Goal: Communication & Community: Ask a question

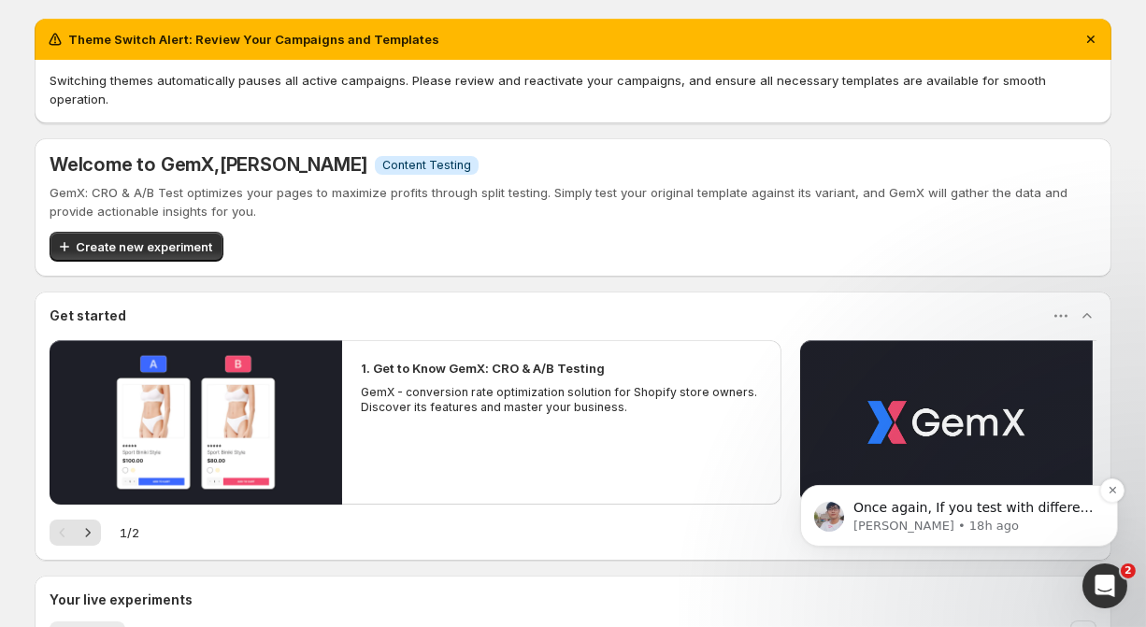
click at [1053, 509] on span "Once again, If you test with different product or name of the product, remember…" at bounding box center [973, 552] width 240 height 107
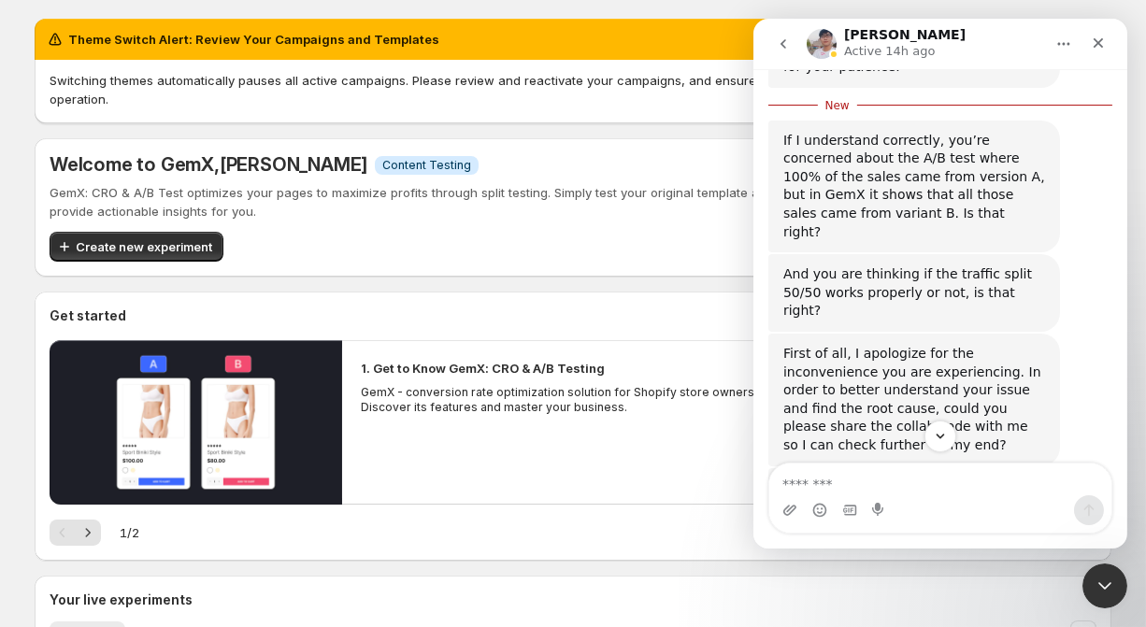
scroll to position [1529, 0]
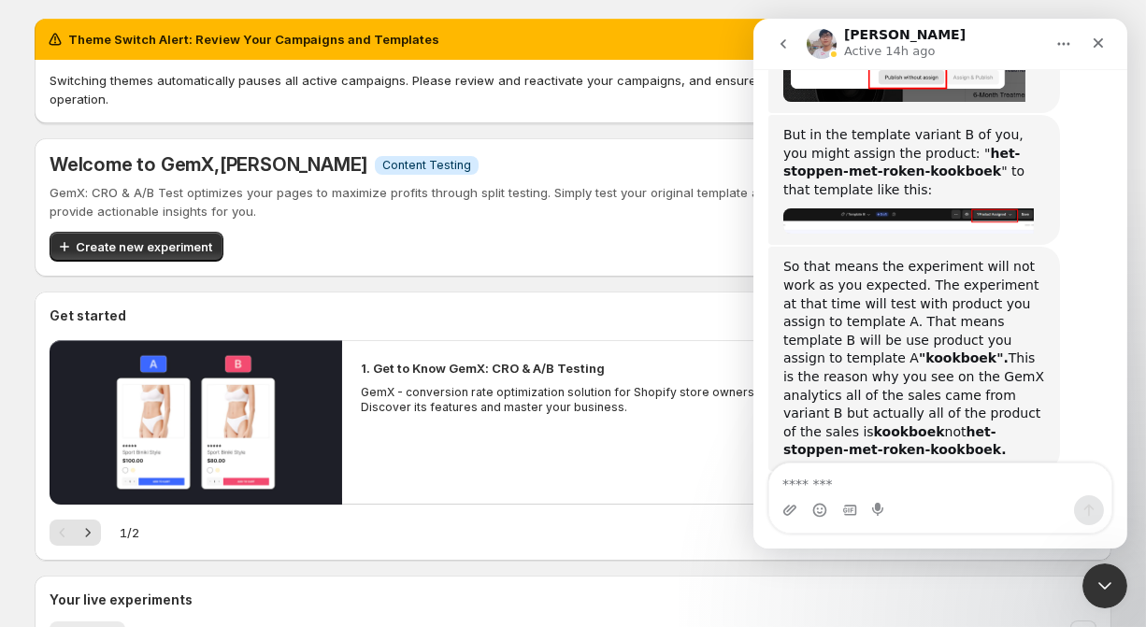
scroll to position [2886, 0]
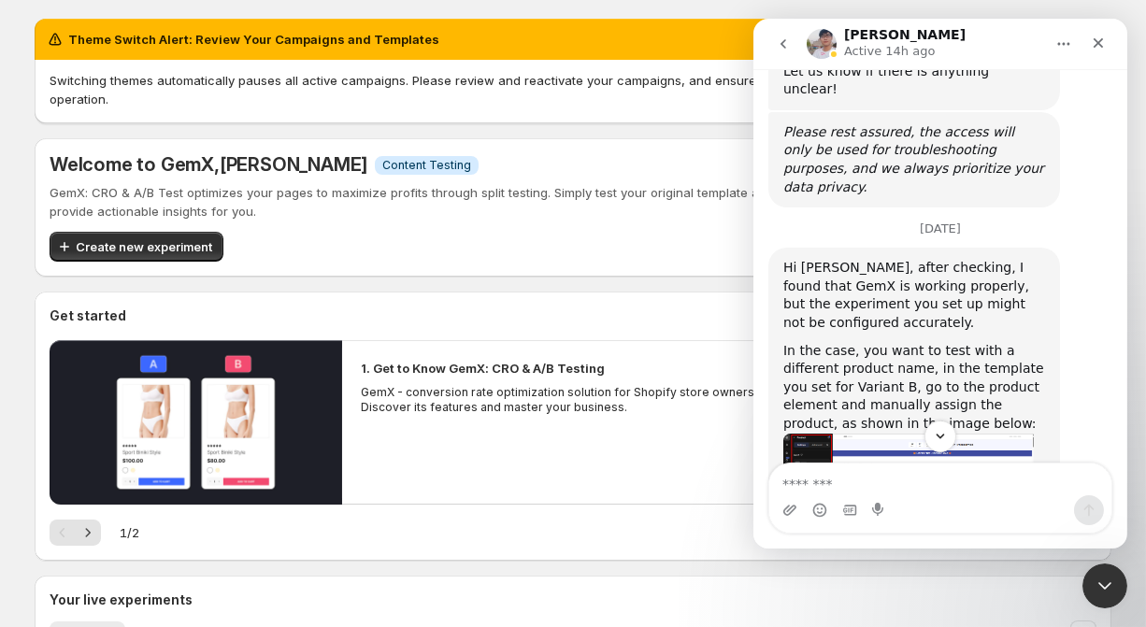
scroll to position [2134, 0]
click at [859, 433] on img "Antony says…" at bounding box center [907, 486] width 251 height 107
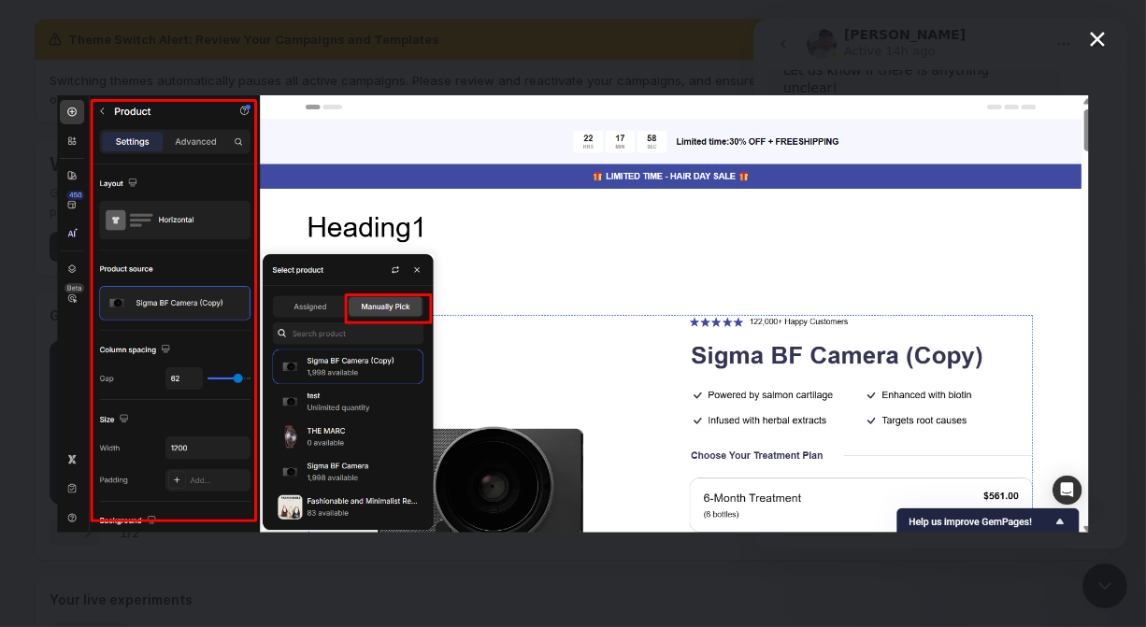
click at [1089, 34] on icon "Close" at bounding box center [1097, 39] width 22 height 22
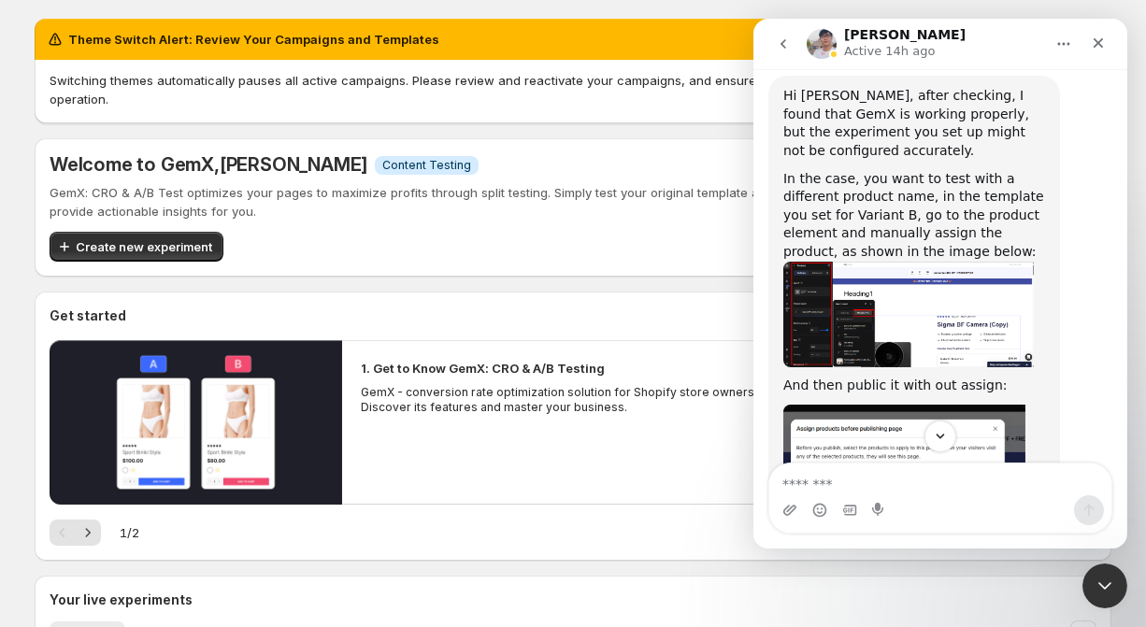
scroll to position [2320, 0]
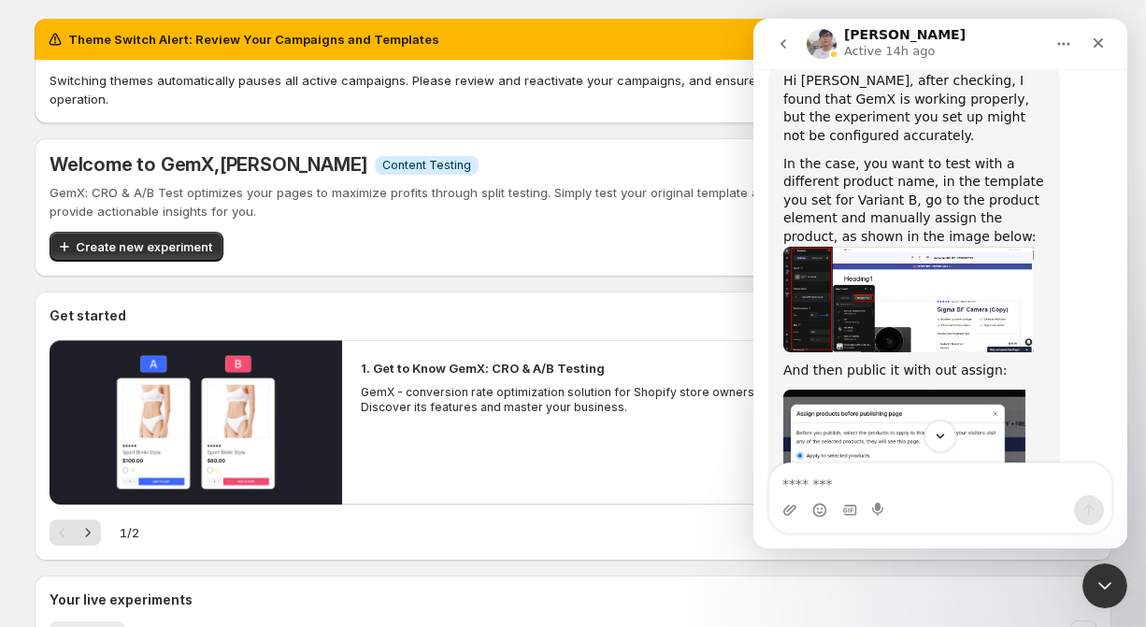
click at [880, 390] on img "Antony says…" at bounding box center [903, 515] width 242 height 251
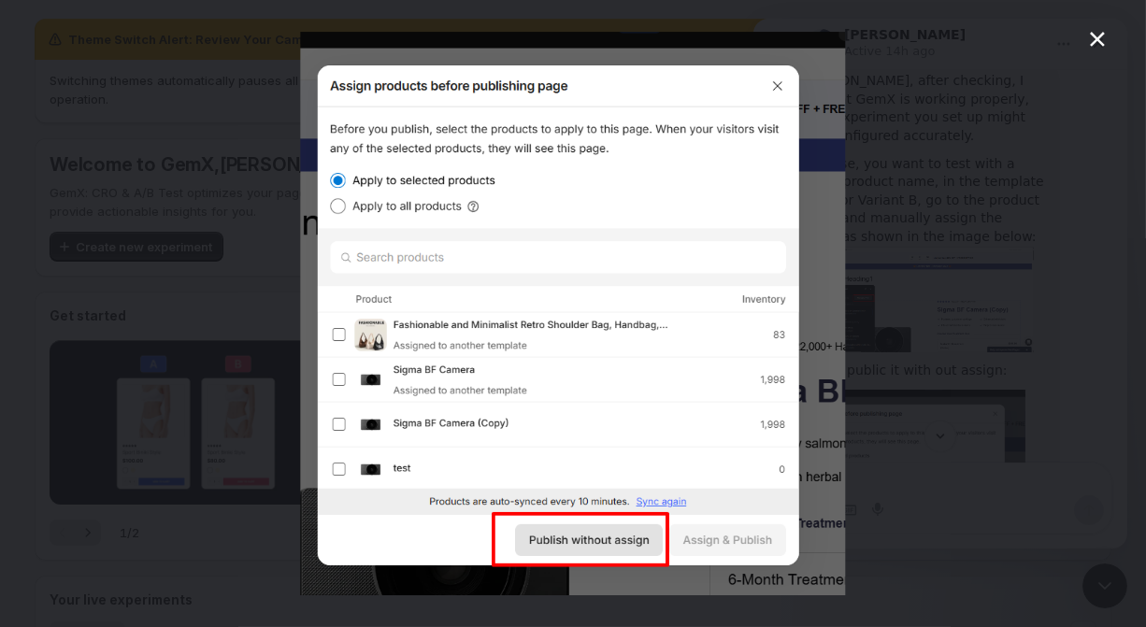
scroll to position [0, 0]
click at [1095, 37] on icon "Close" at bounding box center [1097, 39] width 22 height 22
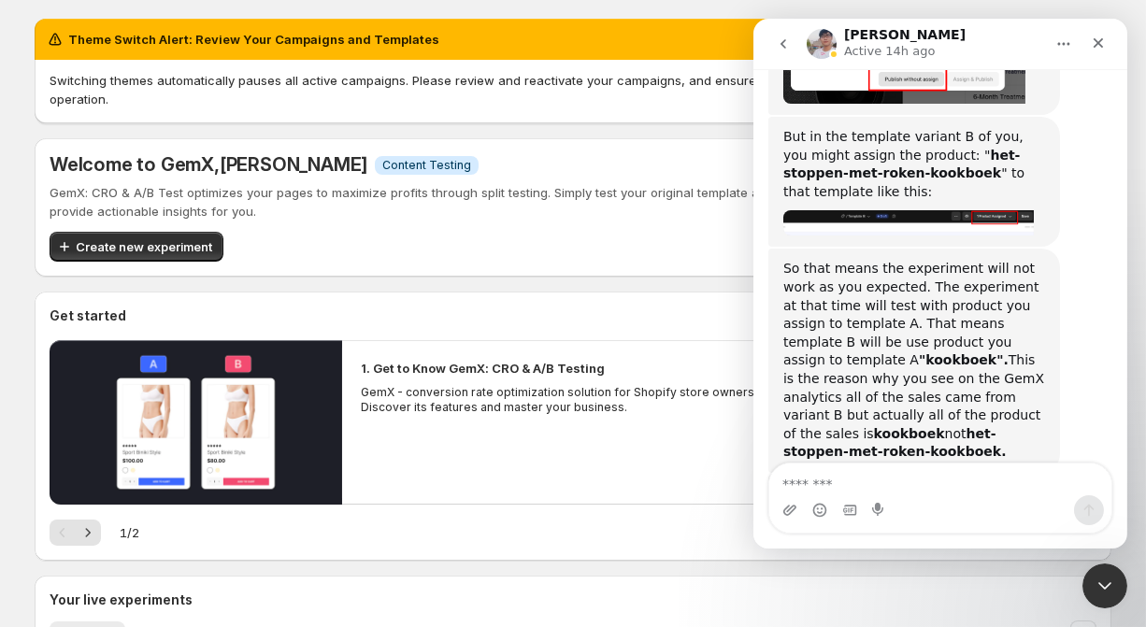
scroll to position [2855, 0]
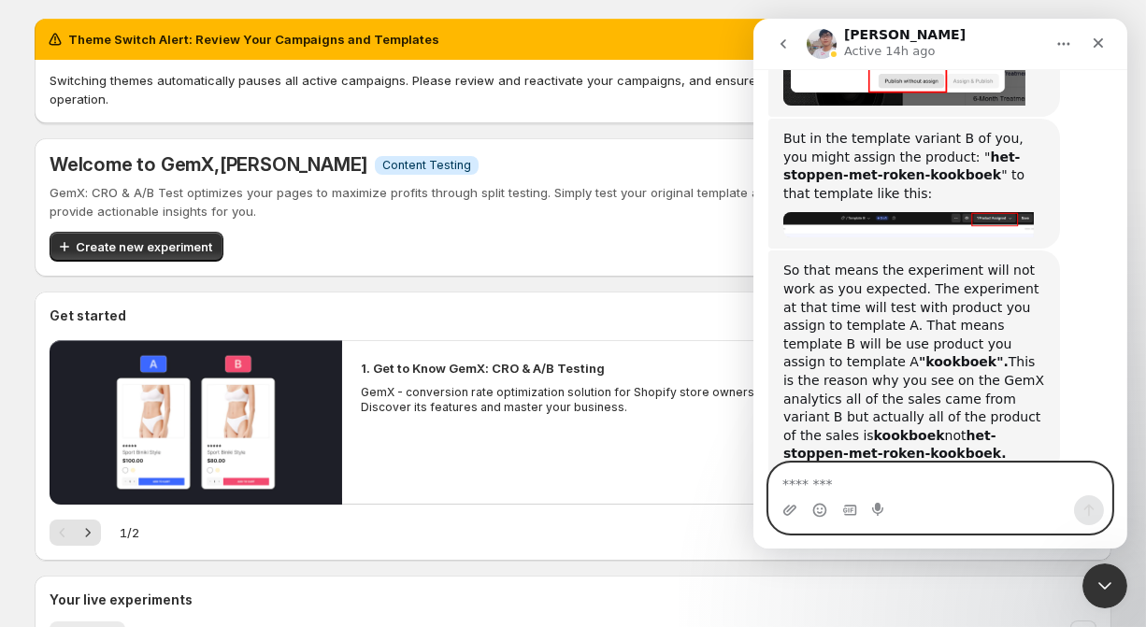
click at [851, 475] on textarea "Message…" at bounding box center [939, 480] width 342 height 32
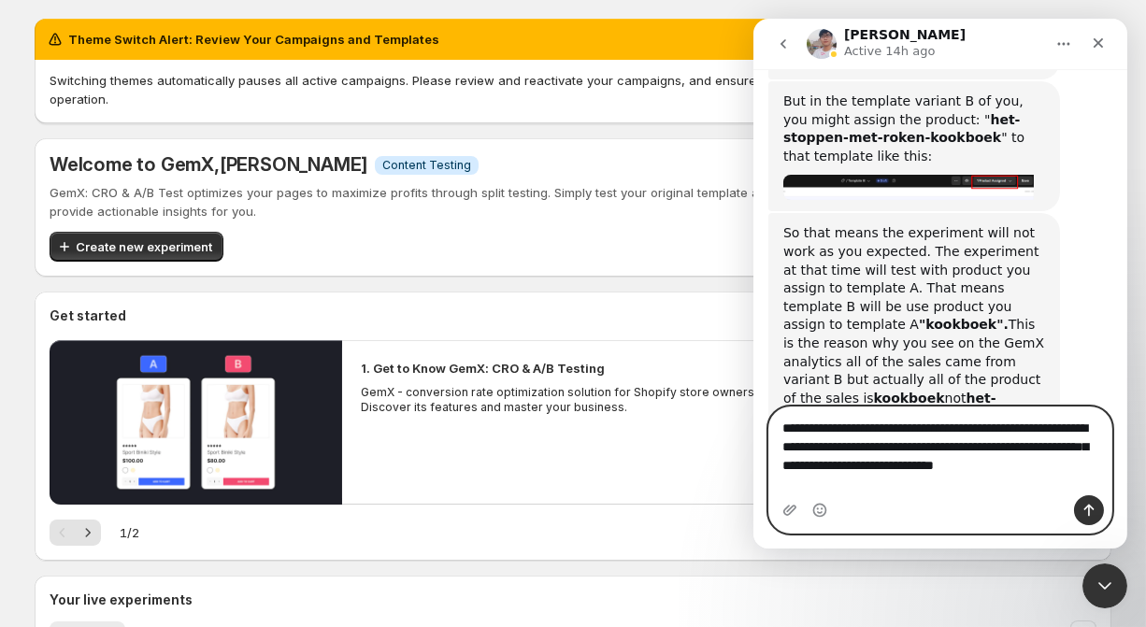
scroll to position [2911, 0]
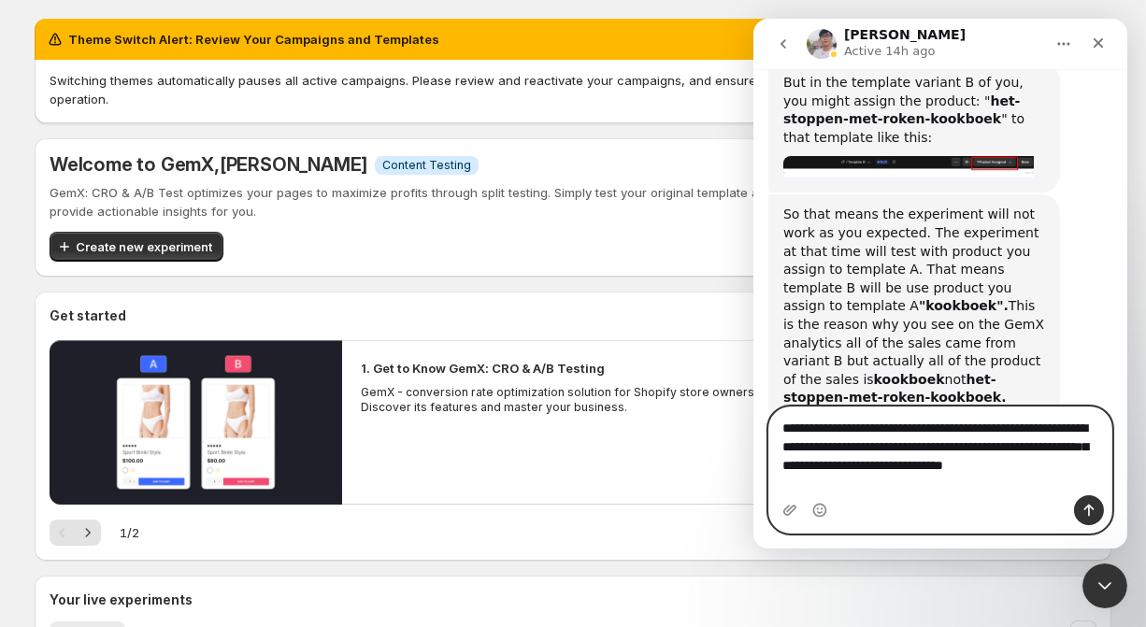
type textarea "**********"
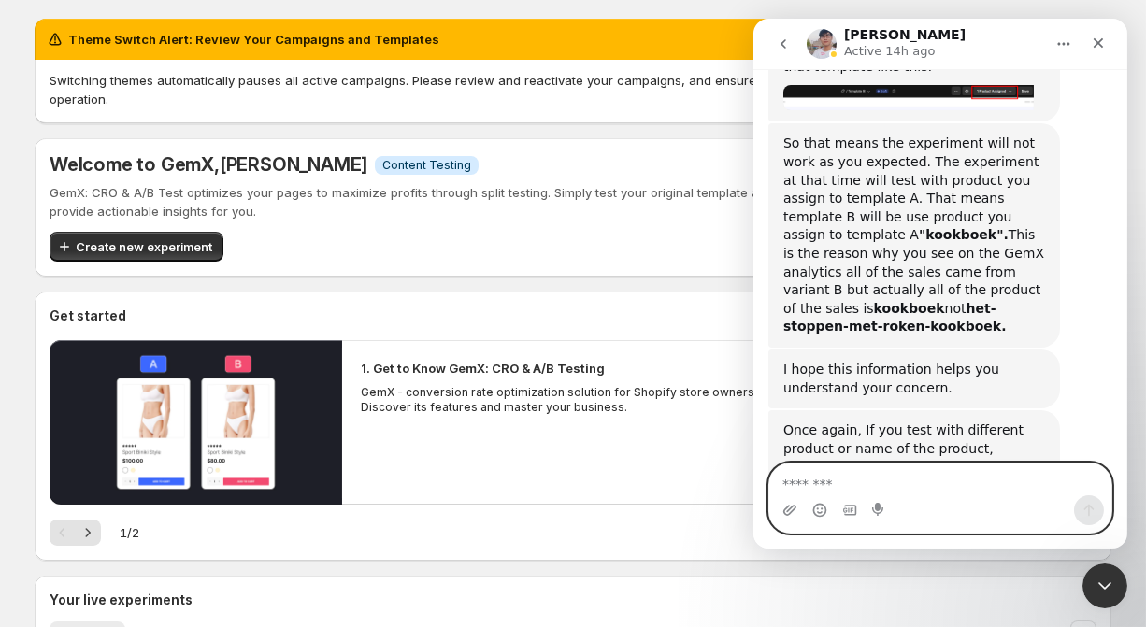
scroll to position [2981, 0]
